Goal: Information Seeking & Learning: Learn about a topic

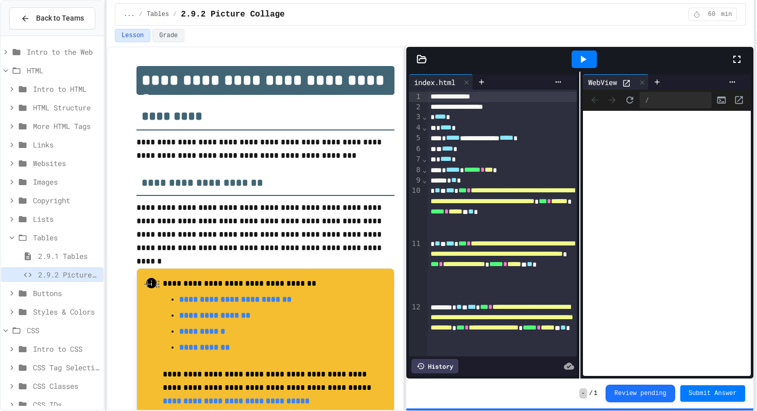
click at [56, 242] on span "Tables" at bounding box center [66, 237] width 66 height 11
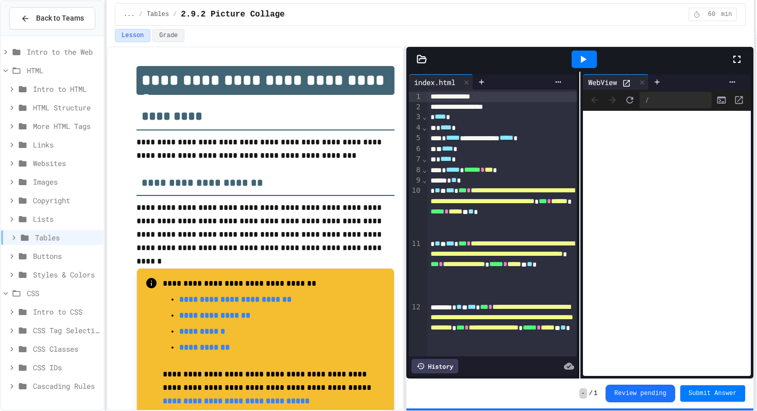
click at [58, 63] on div "HTML" at bounding box center [52, 70] width 103 height 15
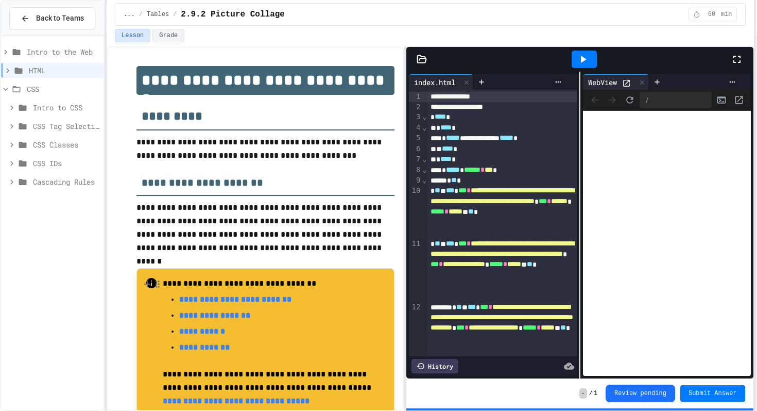
click at [57, 125] on span "CSS Tag Selection" at bounding box center [66, 126] width 66 height 11
click at [56, 159] on span "3.2.2 Tag Selection" at bounding box center [68, 163] width 61 height 11
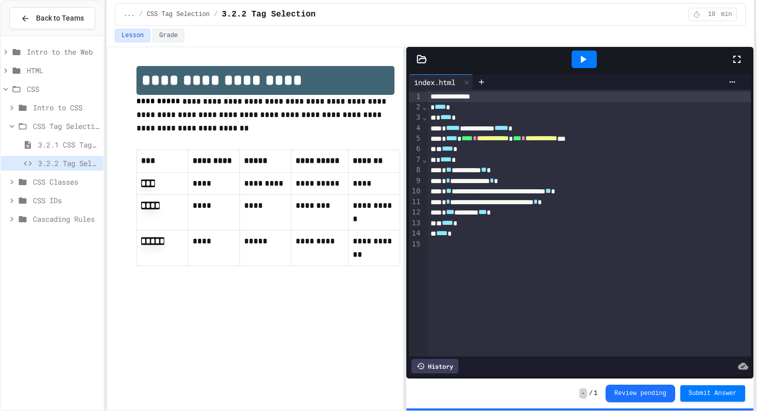
click at [588, 57] on icon at bounding box center [583, 59] width 12 height 12
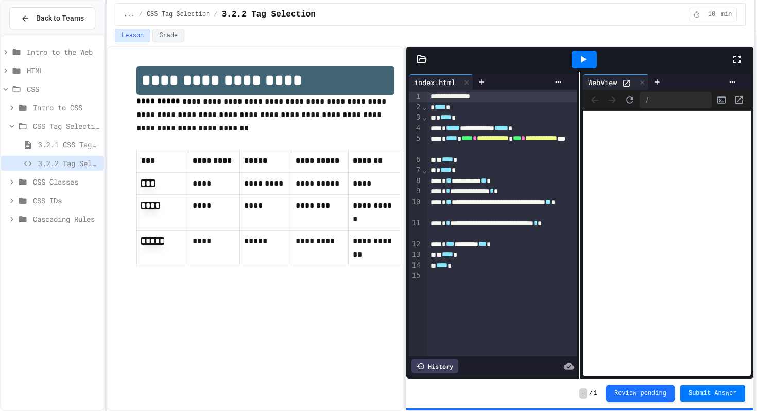
click at [43, 180] on span "CSS Classes" at bounding box center [66, 181] width 66 height 11
click at [39, 127] on span "CSS Tag Selection" at bounding box center [66, 126] width 66 height 11
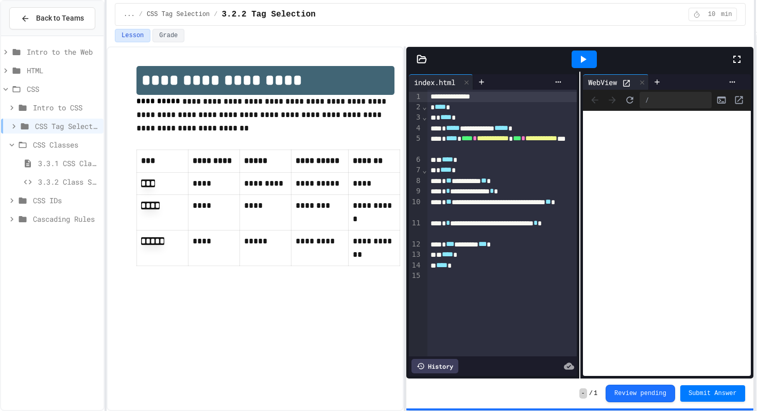
click at [56, 180] on span "3.3.2 Class Schedule" at bounding box center [68, 181] width 61 height 11
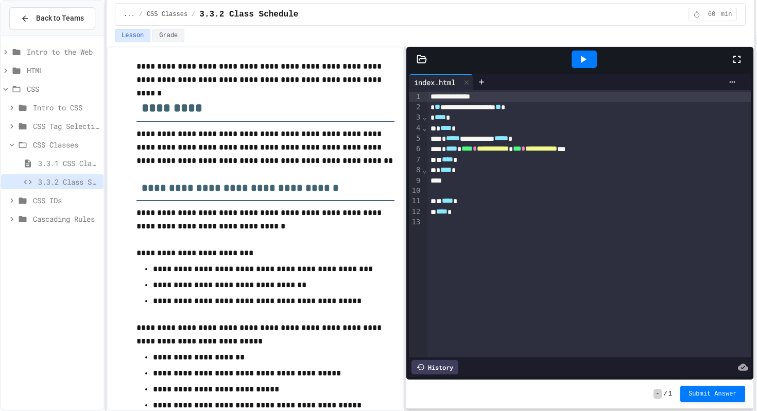
scroll to position [56, 0]
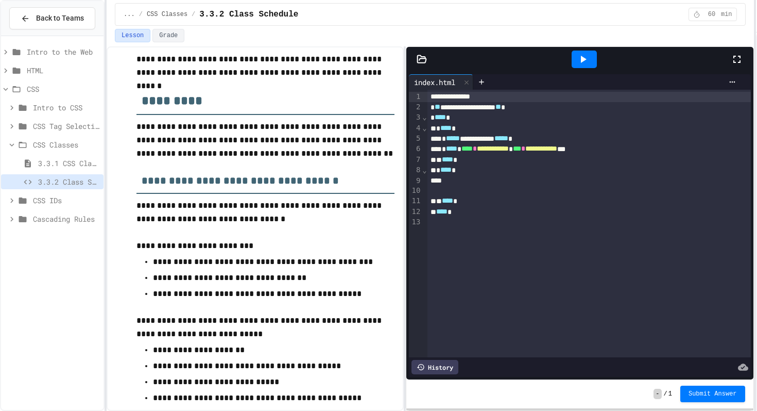
click at [36, 195] on span "CSS IDs" at bounding box center [66, 200] width 66 height 11
click at [60, 233] on span "3.4.2 IDs, Please!" at bounding box center [68, 237] width 61 height 11
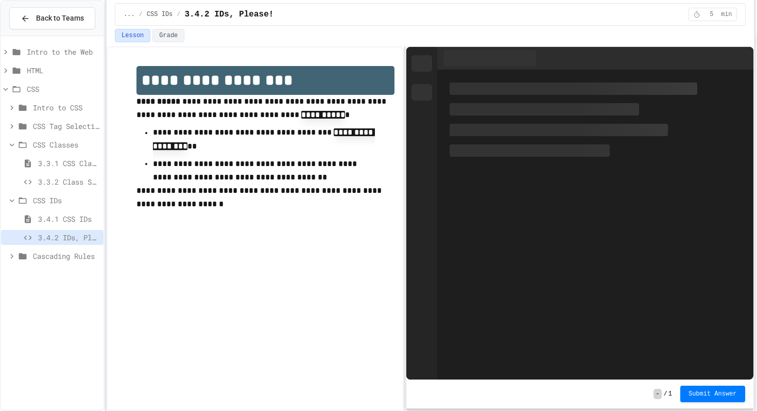
click at [56, 139] on span "CSS Classes" at bounding box center [66, 144] width 66 height 11
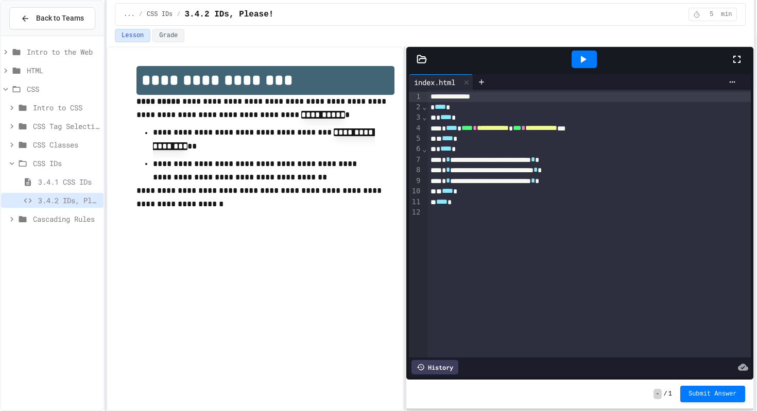
click at [71, 160] on span "CSS IDs" at bounding box center [66, 163] width 66 height 11
